Goal: Task Accomplishment & Management: Use online tool/utility

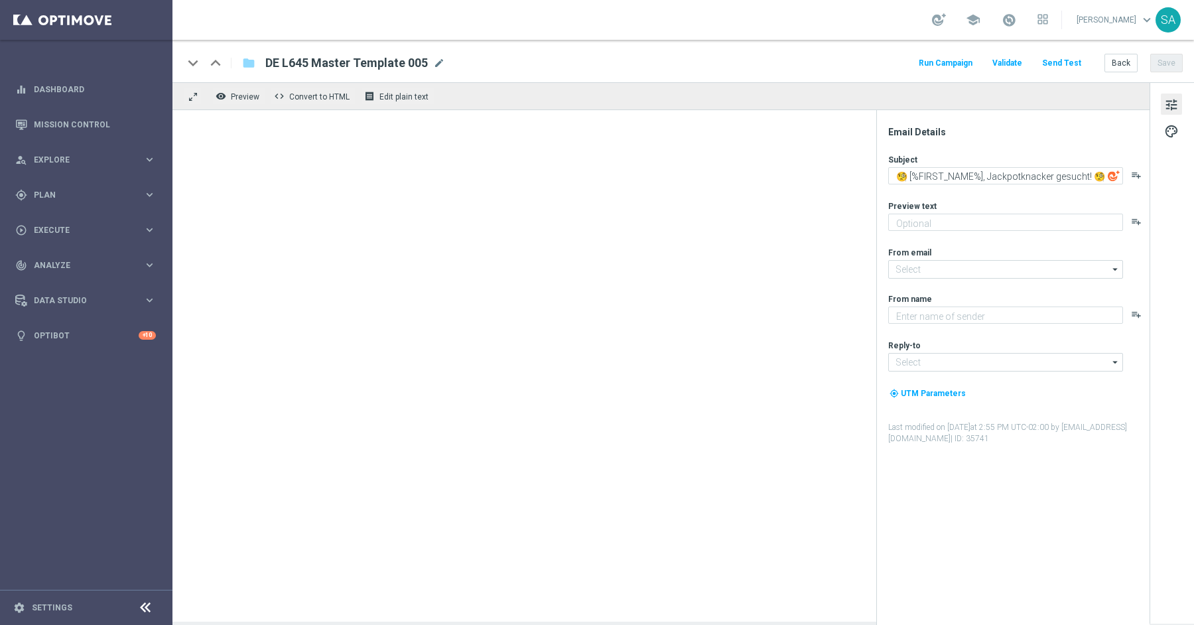
type textarea "Heute 30 % [DEMOGRAPHIC_DATA] auf dein Los"
type textarea "Lottoland"
type input "[EMAIL_ADDRESS][DOMAIN_NAME]"
